Goal: Obtain resource: Download file/media

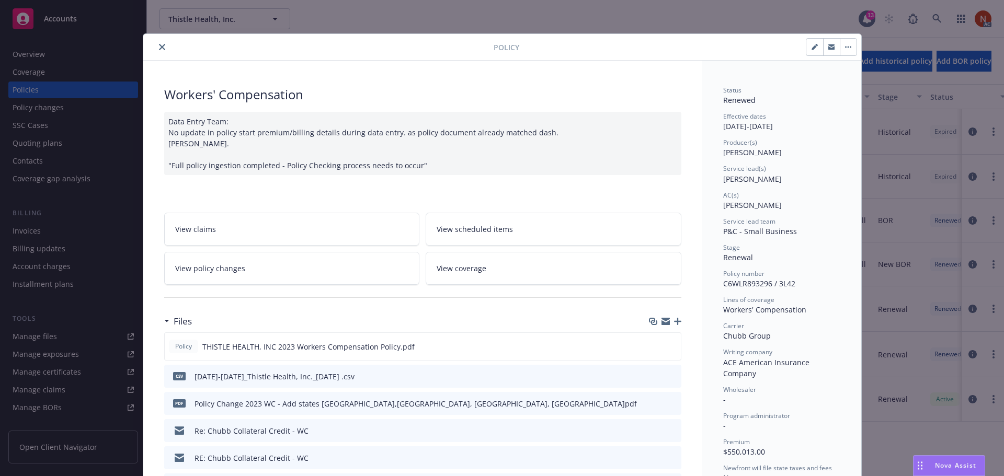
click at [159, 45] on icon "close" at bounding box center [162, 47] width 6 height 6
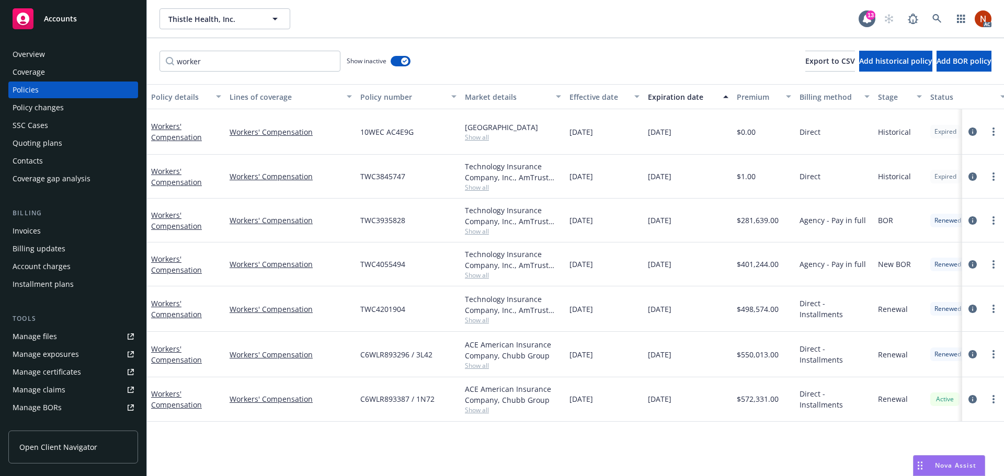
click at [48, 339] on div "Manage files" at bounding box center [35, 336] width 44 height 17
click at [971, 395] on icon "circleInformation" at bounding box center [972, 399] width 8 height 8
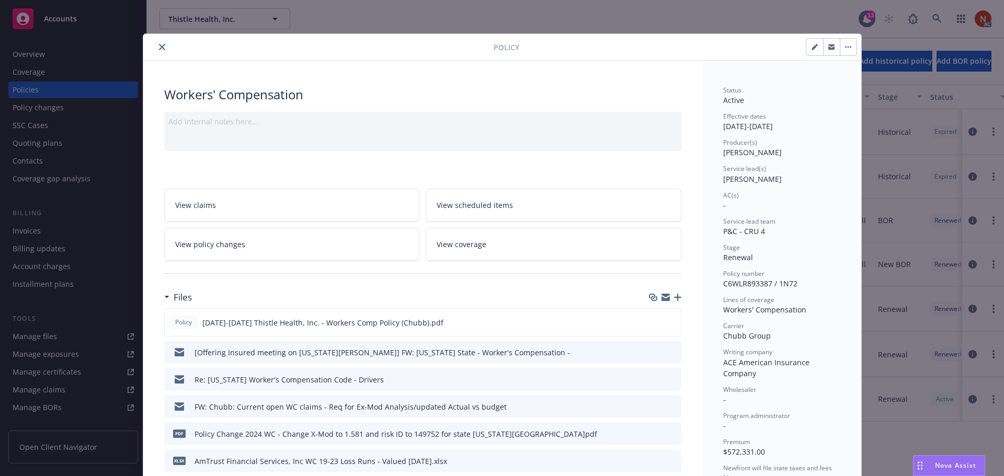
click at [159, 40] on div "Policy" at bounding box center [502, 47] width 718 height 27
click at [159, 46] on icon "close" at bounding box center [162, 47] width 6 height 6
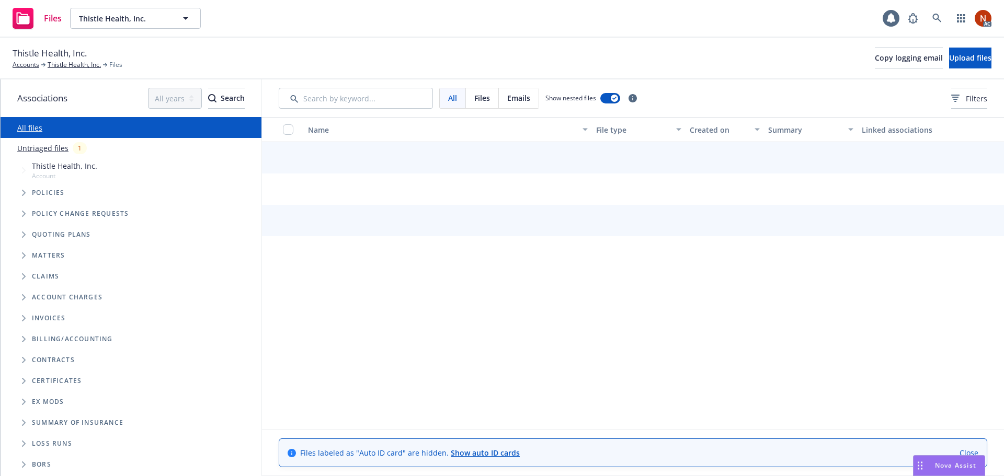
click at [334, 99] on input "Search by keyword..." at bounding box center [356, 98] width 154 height 21
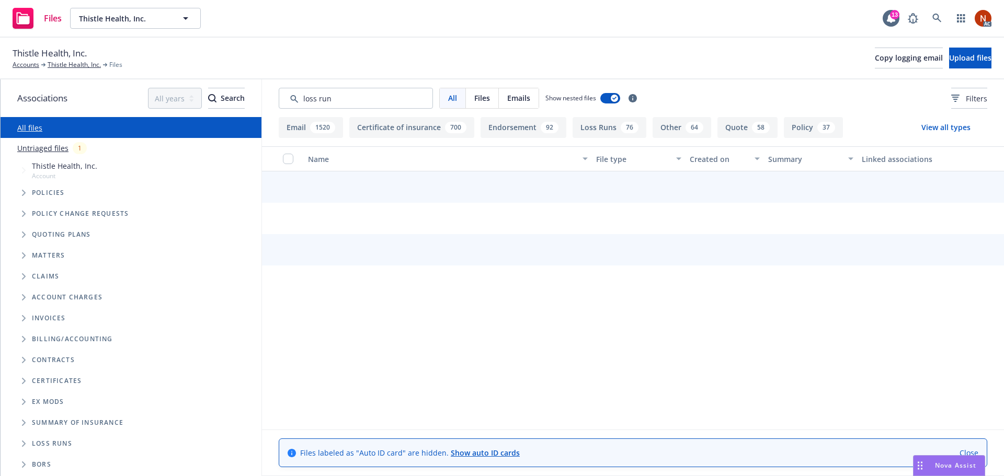
type input "loss run"
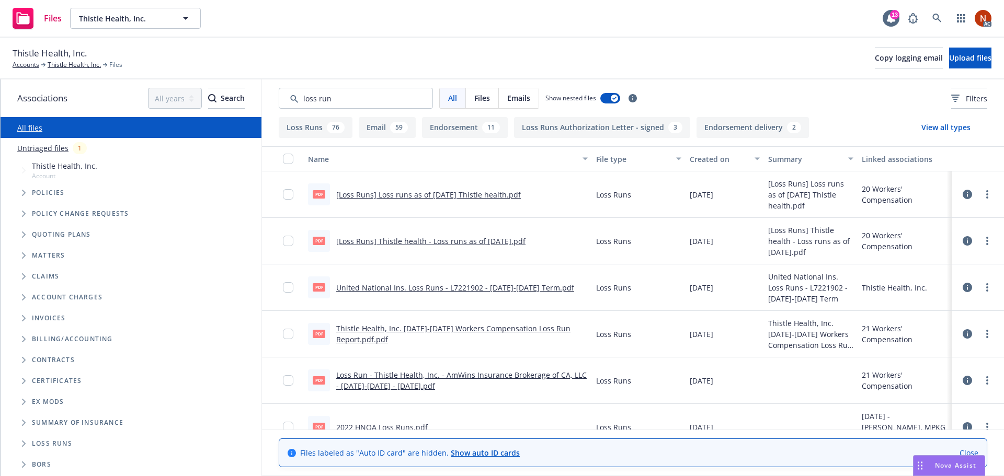
click at [699, 158] on div "Created on" at bounding box center [718, 159] width 59 height 11
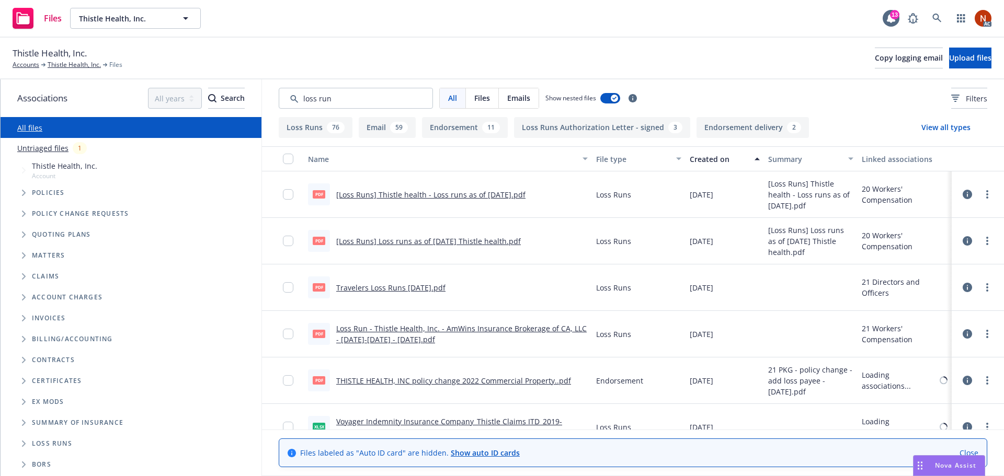
click at [714, 157] on div "Created on" at bounding box center [718, 159] width 59 height 11
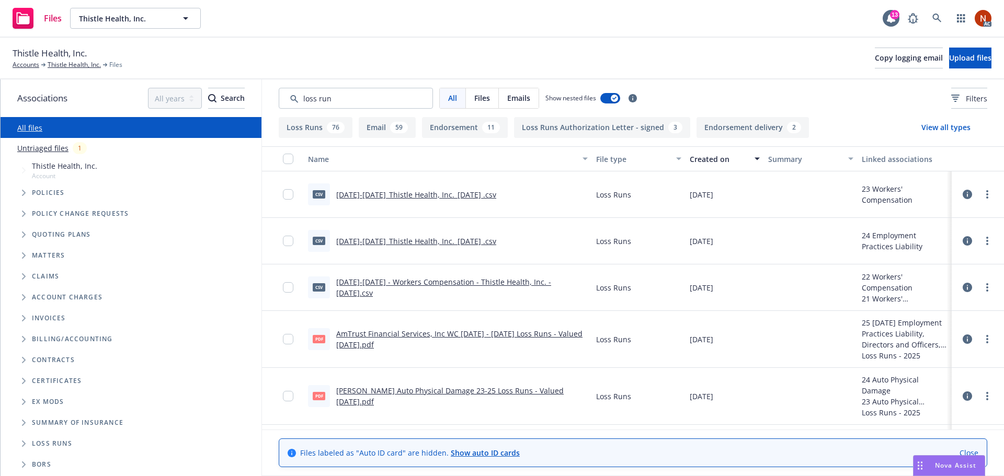
click at [526, 331] on link "AmTrust Financial Services, Inc WC 2019 - 2023 Loss Runs - Valued 2025-08-01.pdf" at bounding box center [459, 339] width 246 height 21
